Goal: Understand process/instructions: Learn how to perform a task or action

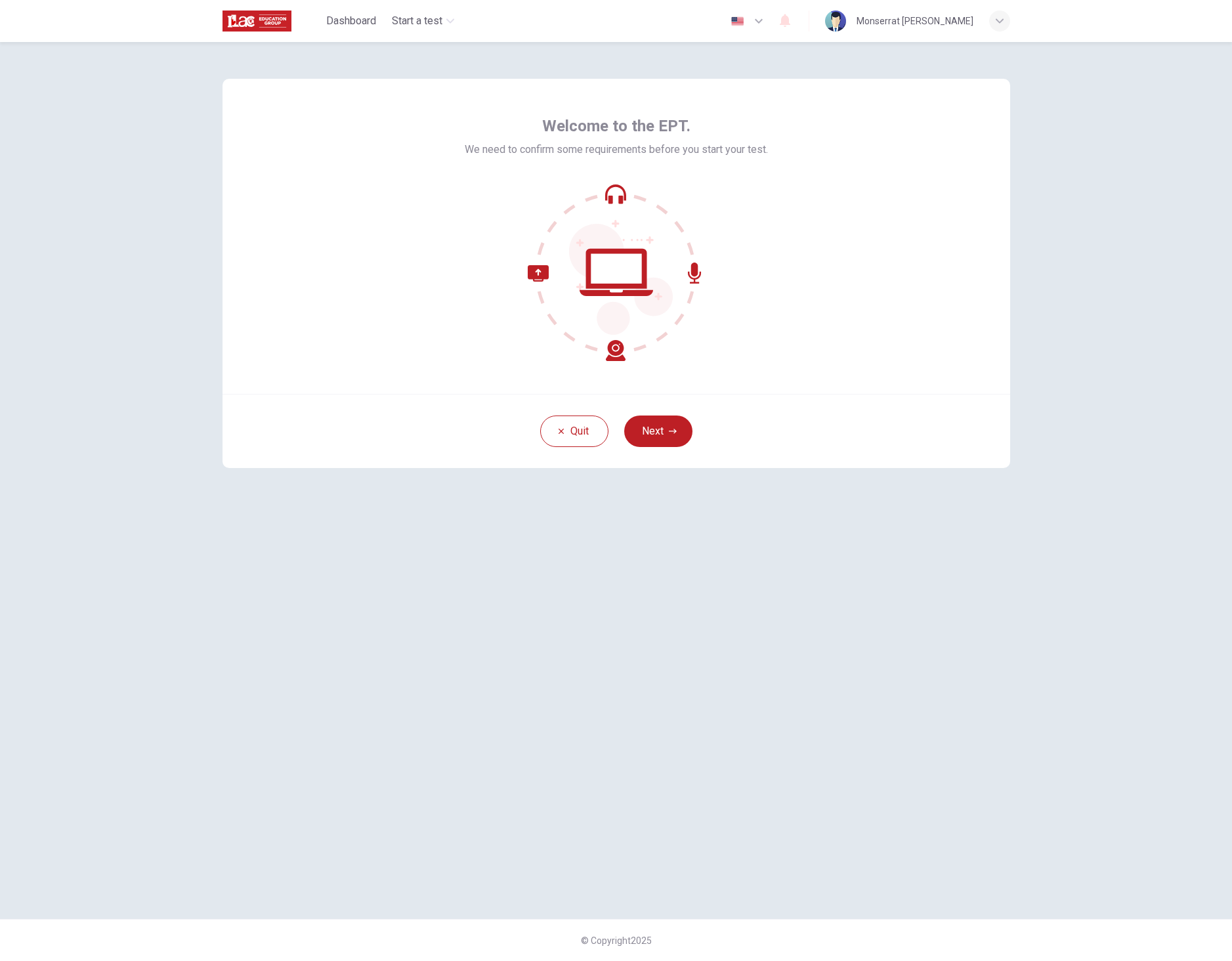
click at [663, 440] on button "Next" at bounding box center [658, 431] width 68 height 31
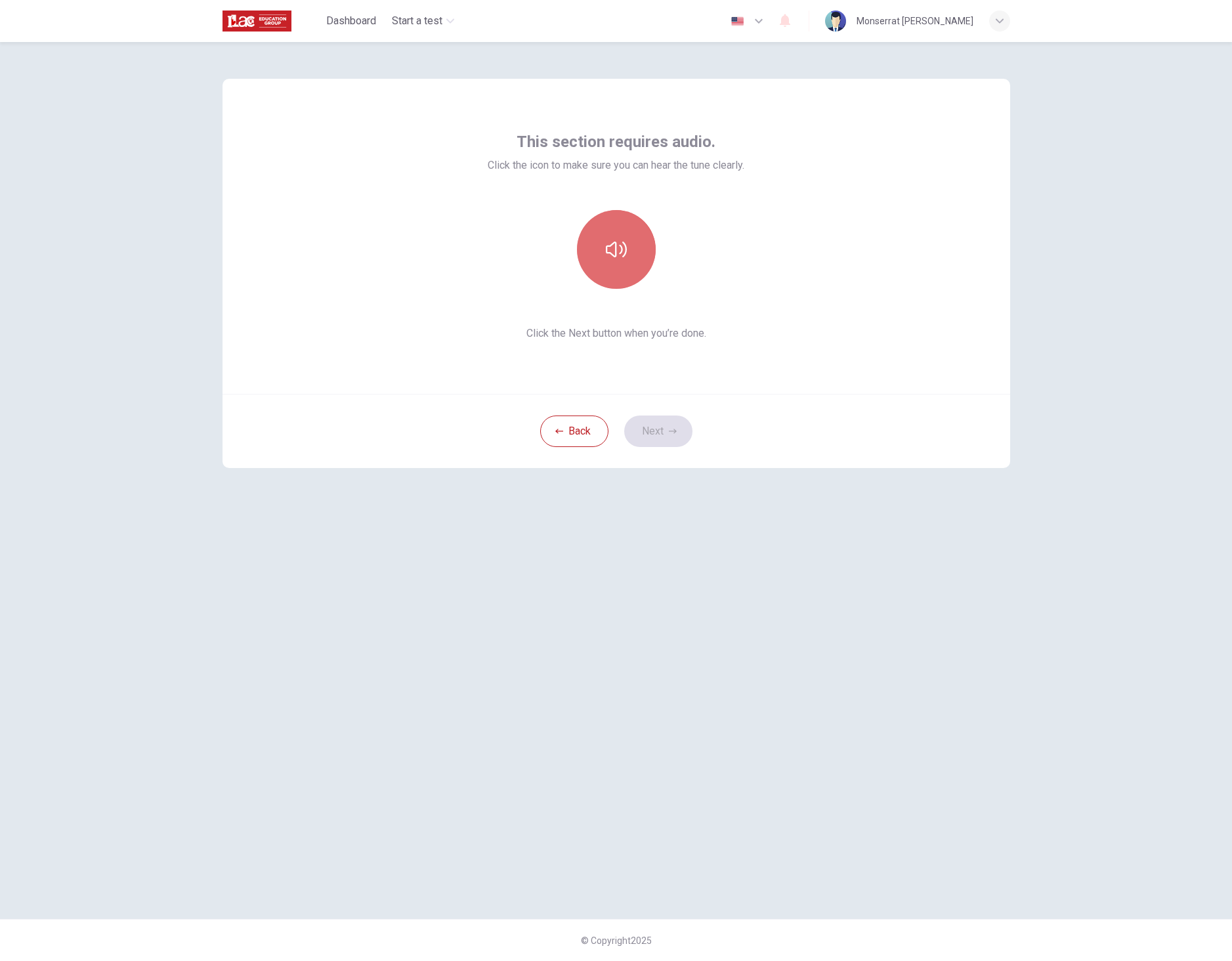
drag, startPoint x: 595, startPoint y: 262, endPoint x: 601, endPoint y: 263, distance: 6.1
click at [601, 263] on button "button" at bounding box center [616, 250] width 79 height 79
click at [671, 429] on icon "button" at bounding box center [673, 431] width 8 height 8
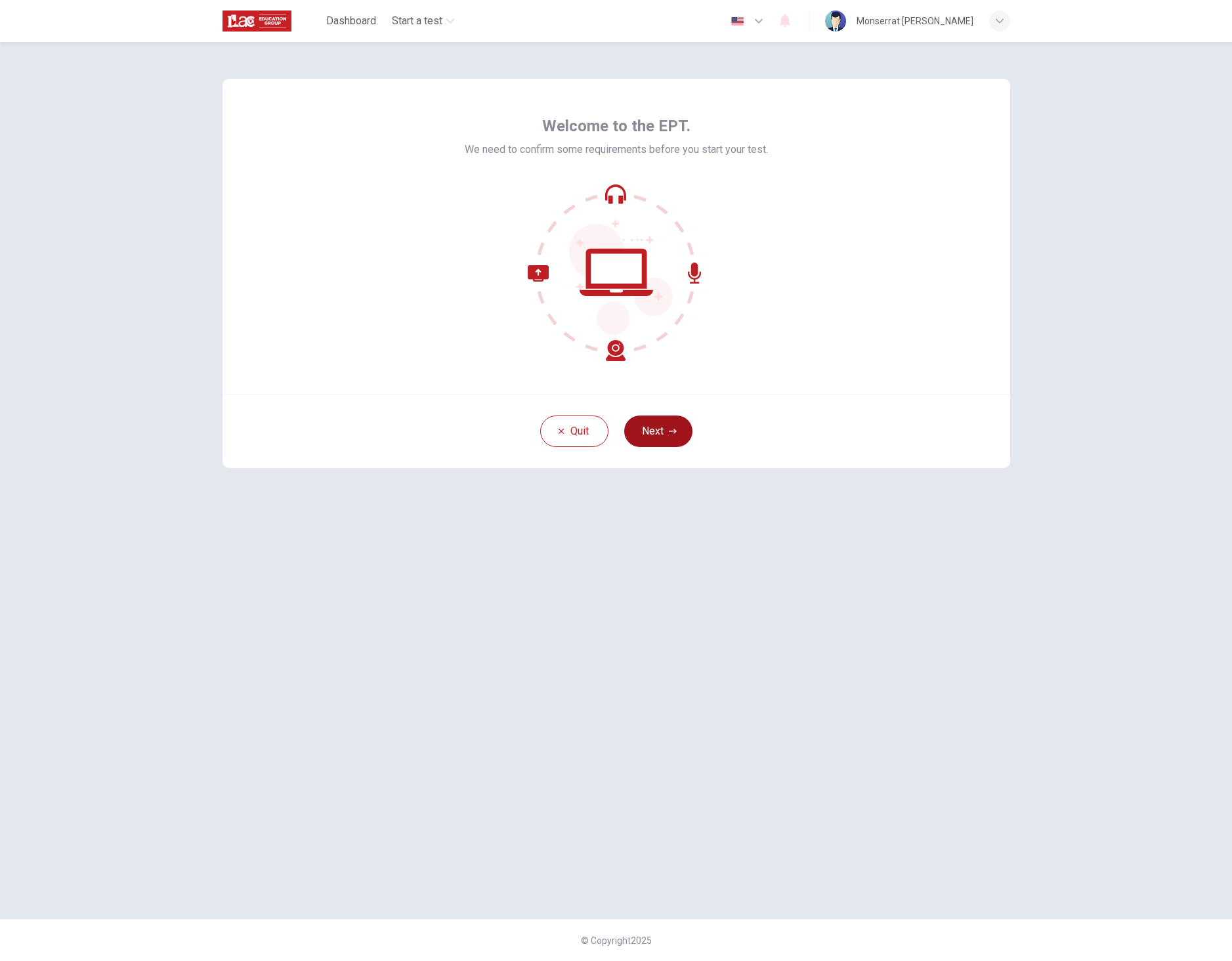
click at [668, 436] on button "Next" at bounding box center [658, 431] width 68 height 31
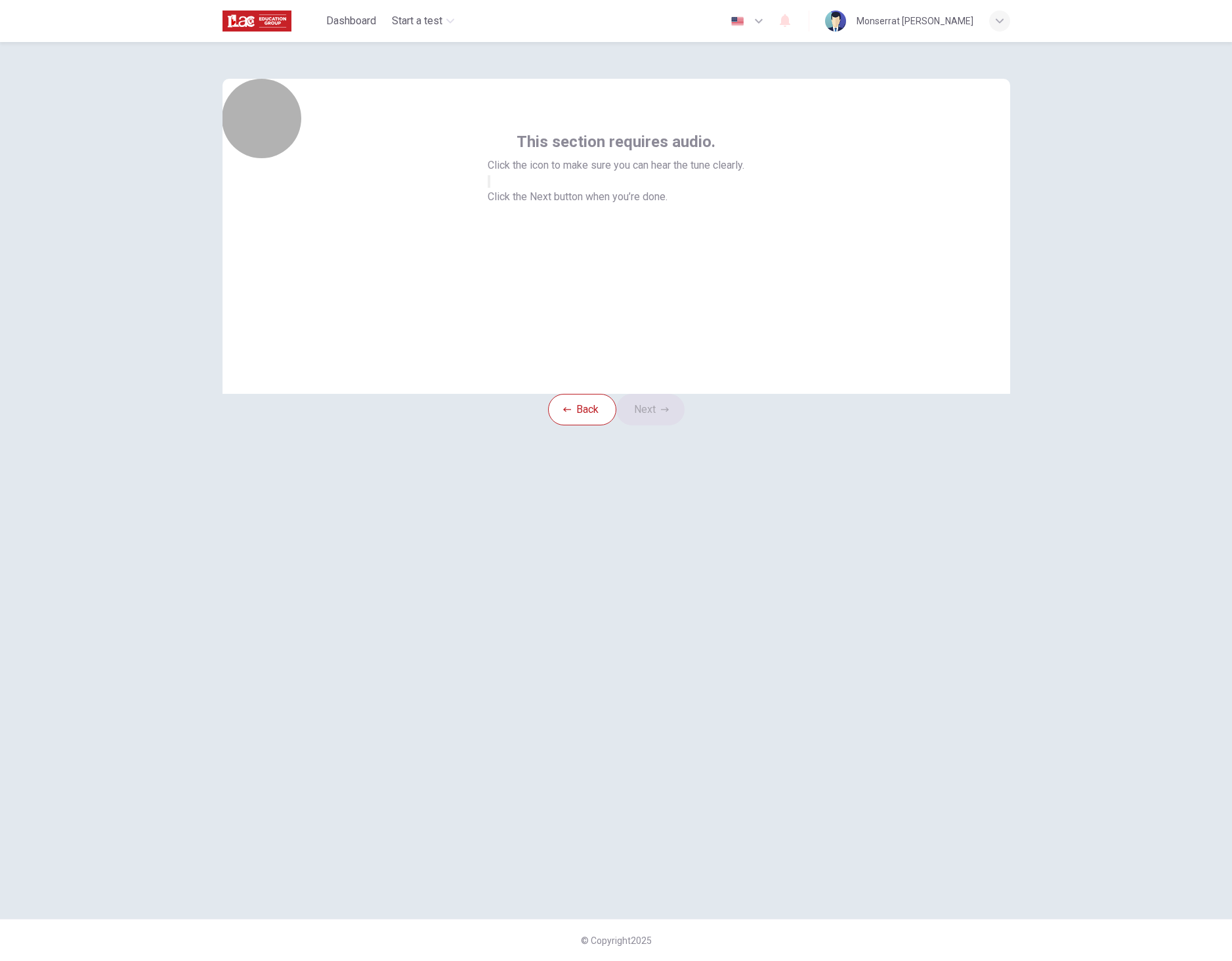
click at [490, 188] on button "button" at bounding box center [489, 181] width 3 height 12
click at [655, 426] on button "Next" at bounding box center [650, 409] width 68 height 31
